Goal: Information Seeking & Learning: Learn about a topic

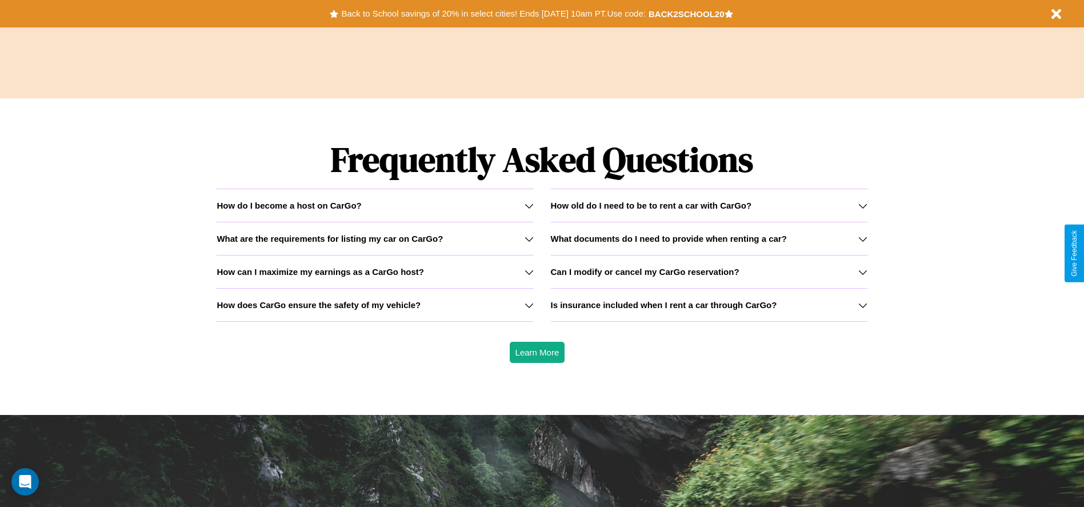
scroll to position [1639, 0]
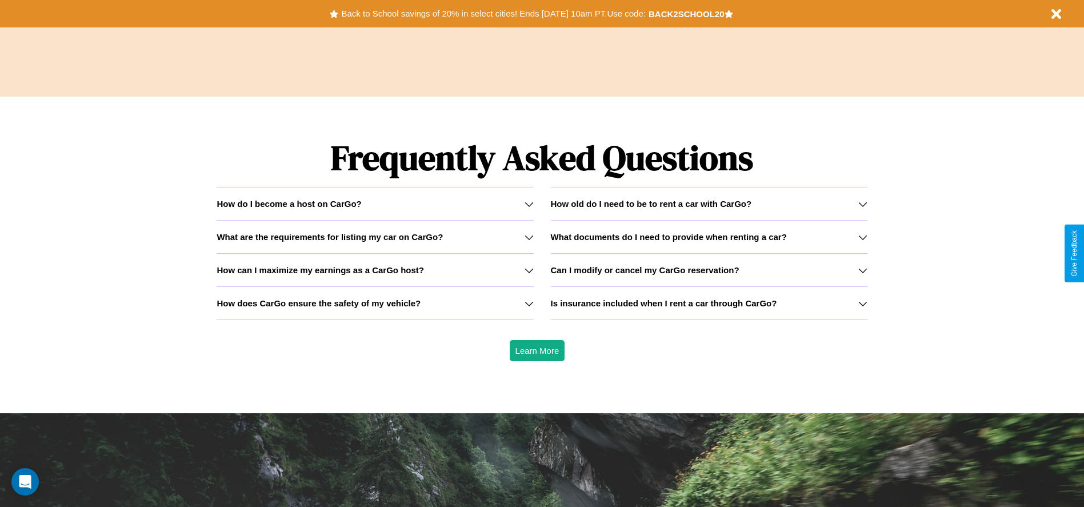
click at [375, 303] on h3 "How does CarGo ensure the safety of my vehicle?" at bounding box center [319, 303] width 204 height 10
click at [708, 236] on h3 "What documents do I need to provide when renting a car?" at bounding box center [669, 237] width 236 height 10
click at [375, 203] on div "How do I become a host on CarGo?" at bounding box center [375, 204] width 316 height 10
click at [528, 236] on icon at bounding box center [528, 236] width 9 height 9
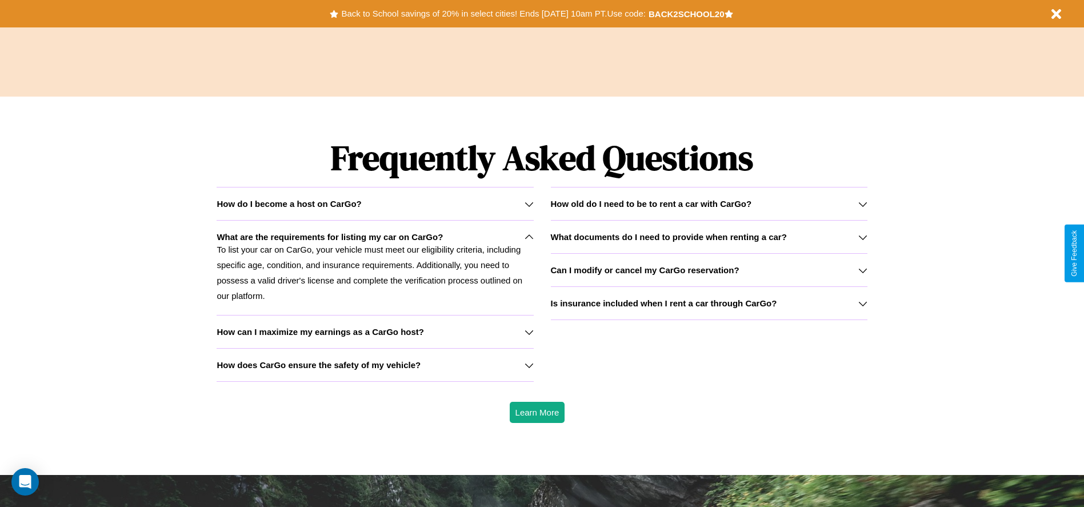
click at [375, 203] on div "How do I become a host on CarGo?" at bounding box center [375, 204] width 316 height 10
click at [375, 267] on p "To list your car on CarGo, your vehicle must meet our eligibility criteria, inc…" at bounding box center [375, 273] width 316 height 62
click at [493, 14] on button "Back to School savings of 20% in select cities! Ends [DATE] 10am PT. Use code:" at bounding box center [493, 14] width 310 height 16
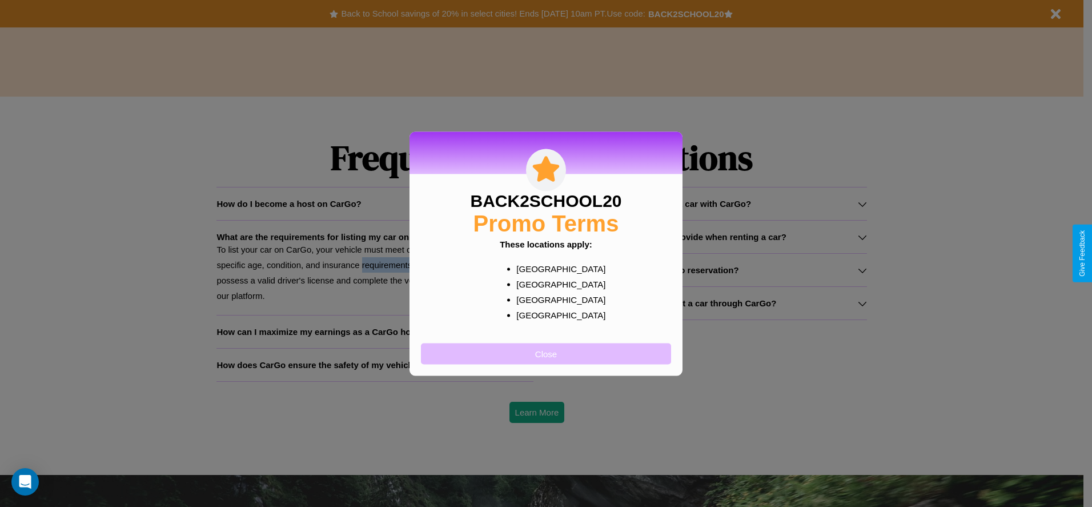
click at [546, 353] on button "Close" at bounding box center [546, 353] width 250 height 21
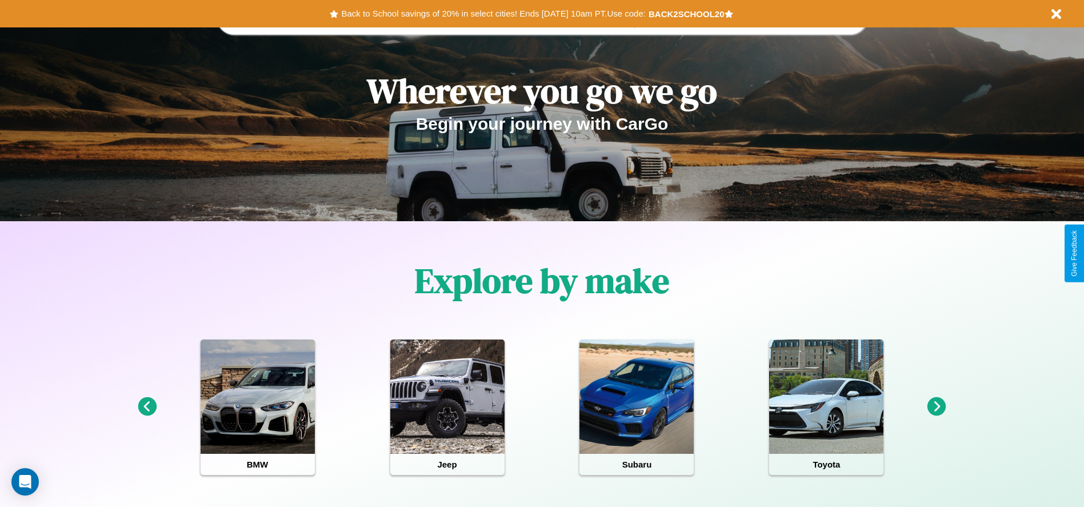
scroll to position [0, 0]
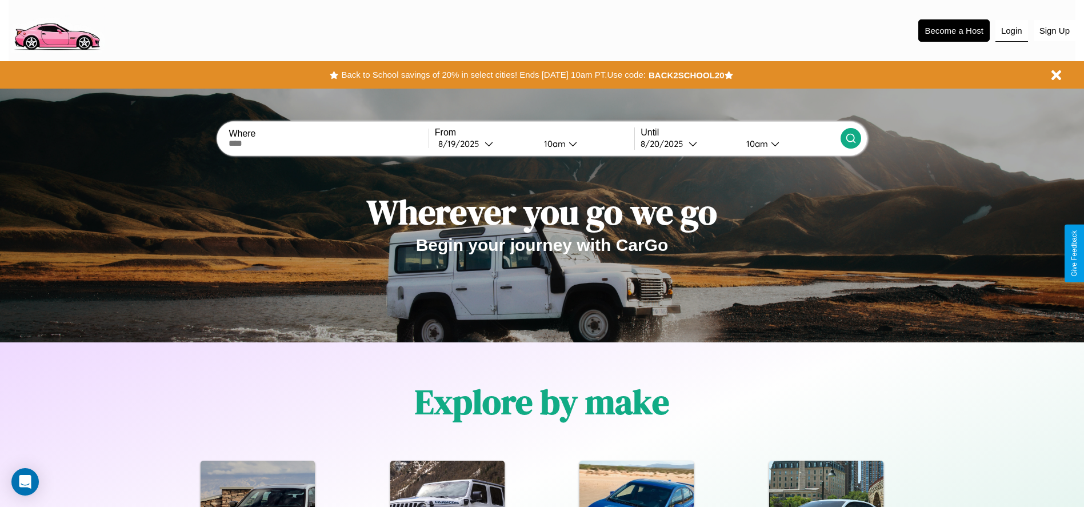
click at [1011, 30] on button "Login" at bounding box center [1011, 31] width 33 height 22
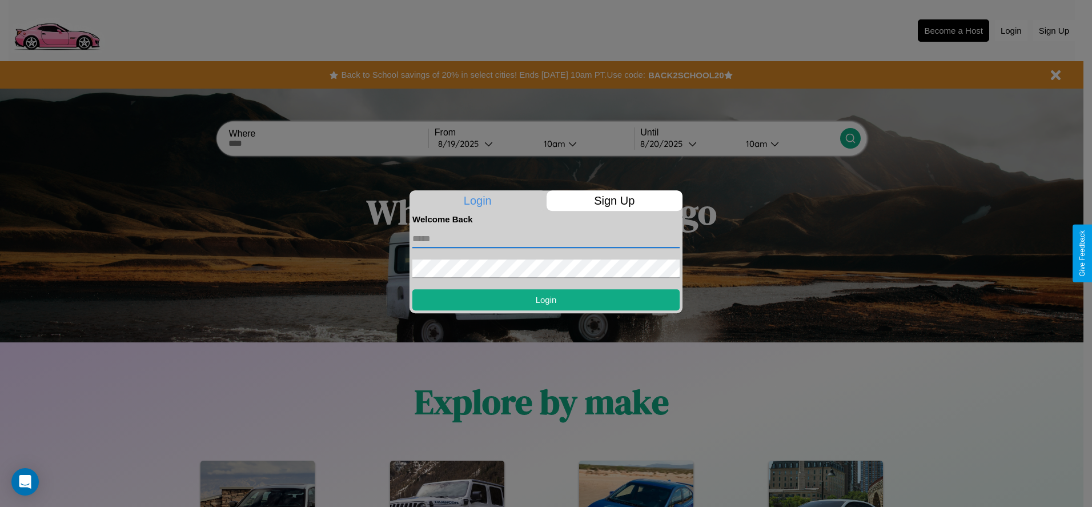
click at [546, 238] on input "text" at bounding box center [545, 239] width 267 height 18
type input "**********"
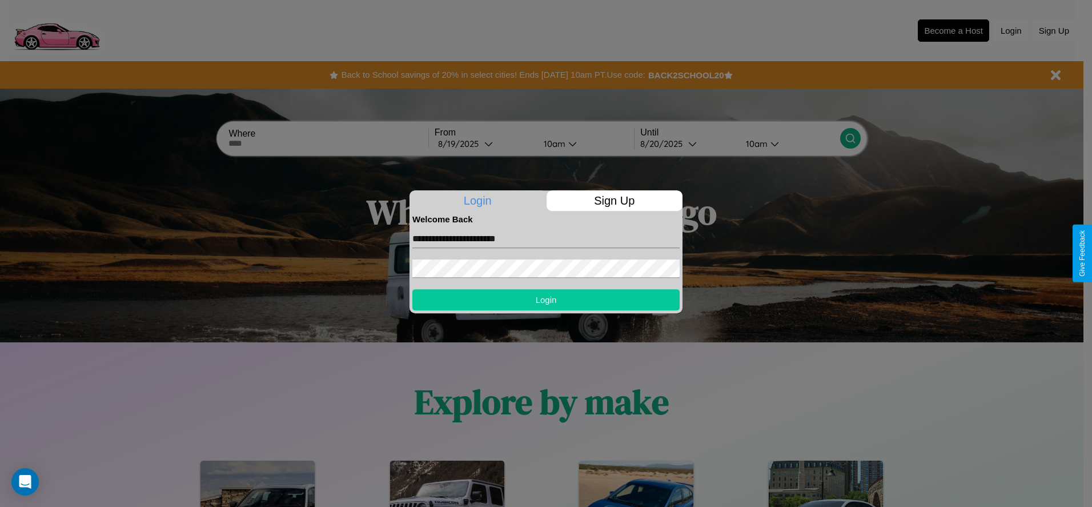
click at [546, 299] on button "Login" at bounding box center [545, 299] width 267 height 21
